Goal: Task Accomplishment & Management: Complete application form

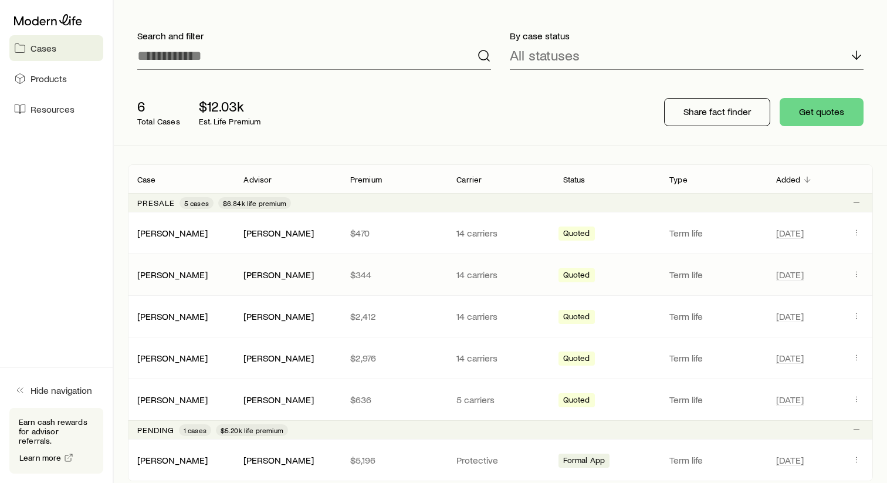
scroll to position [60, 0]
click at [857, 314] on icon "Client cases" at bounding box center [856, 314] width 9 height 9
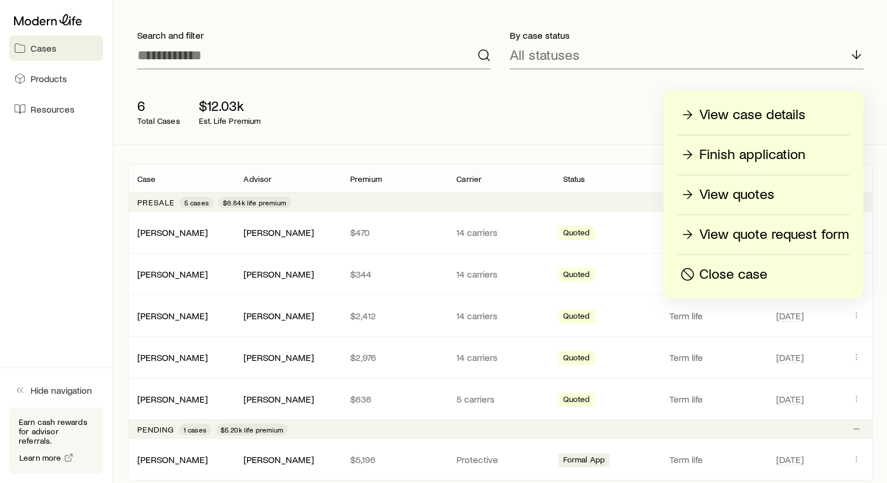
click at [777, 150] on p "Finish application" at bounding box center [752, 154] width 106 height 19
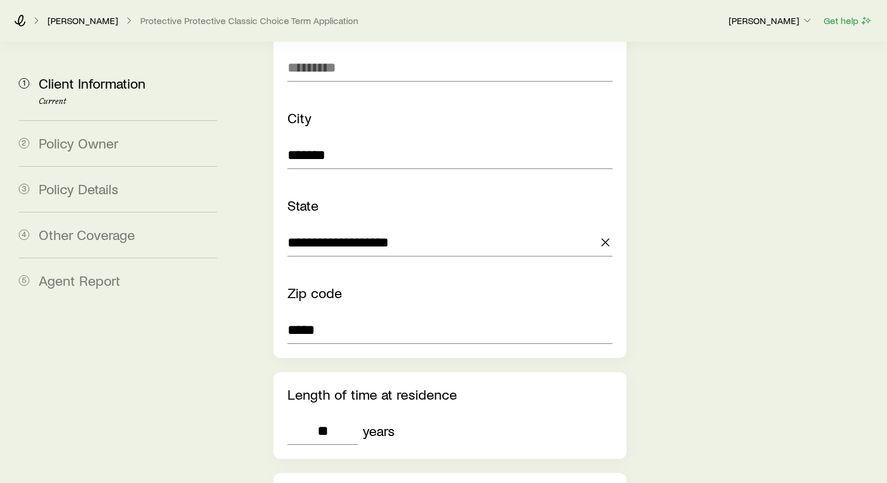
scroll to position [954, 0]
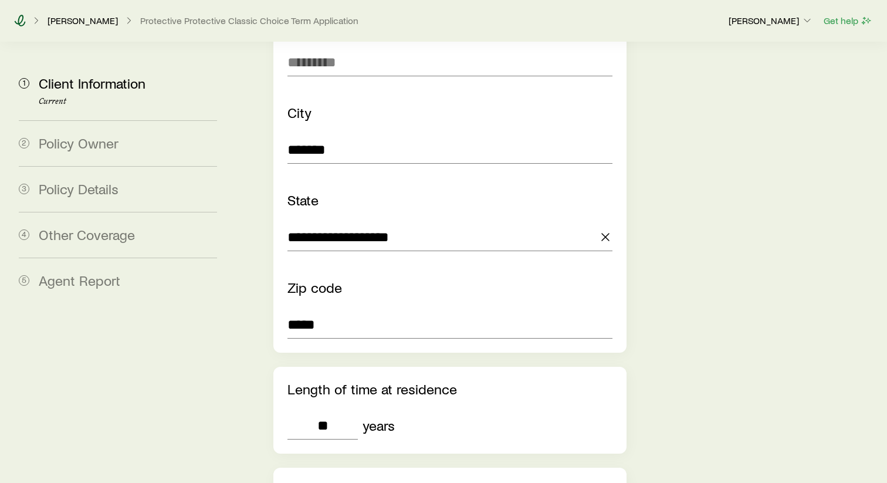
click at [19, 20] on icon at bounding box center [20, 21] width 12 height 12
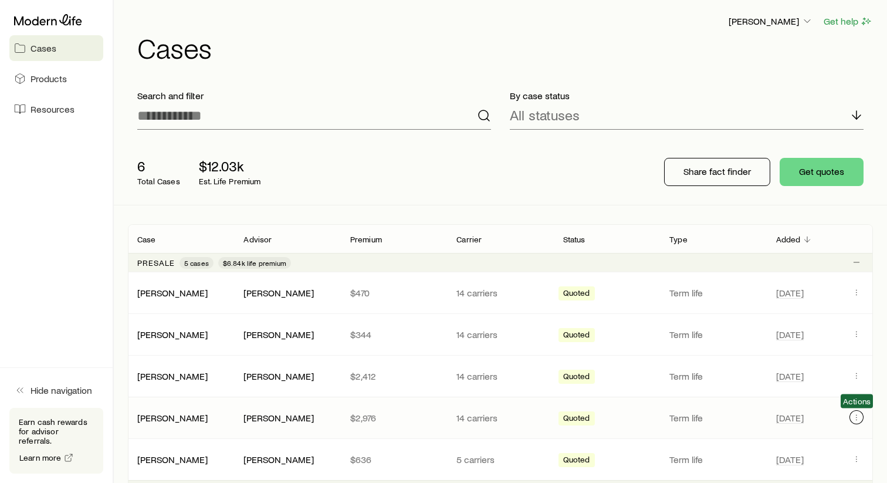
click at [853, 421] on icon "Client cases" at bounding box center [856, 416] width 9 height 9
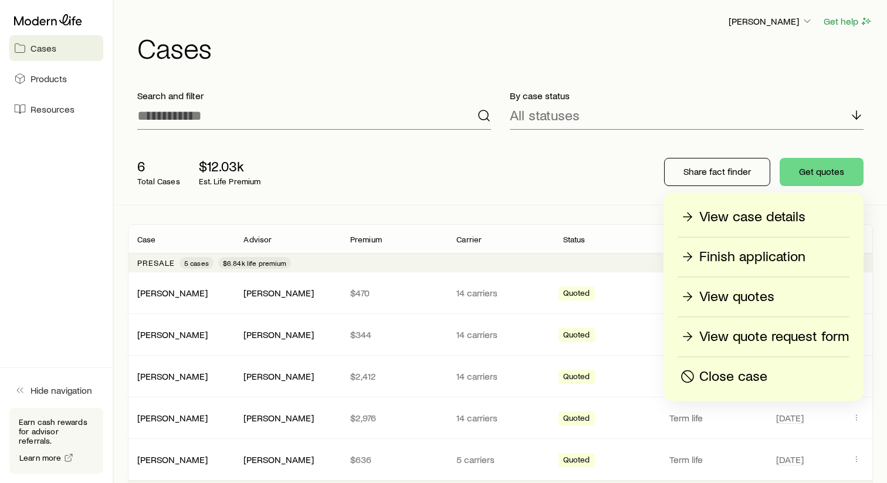
click at [778, 262] on p "Finish application" at bounding box center [752, 257] width 106 height 19
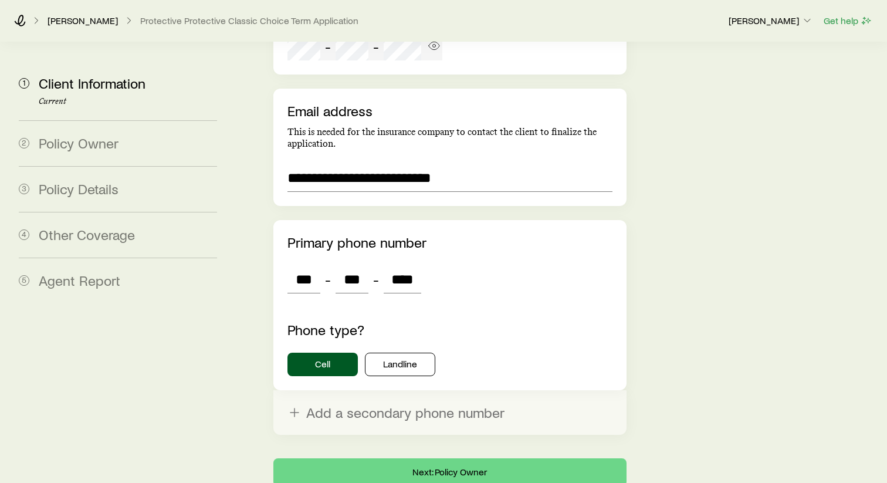
scroll to position [3339, 0]
